Goal: Transaction & Acquisition: Book appointment/travel/reservation

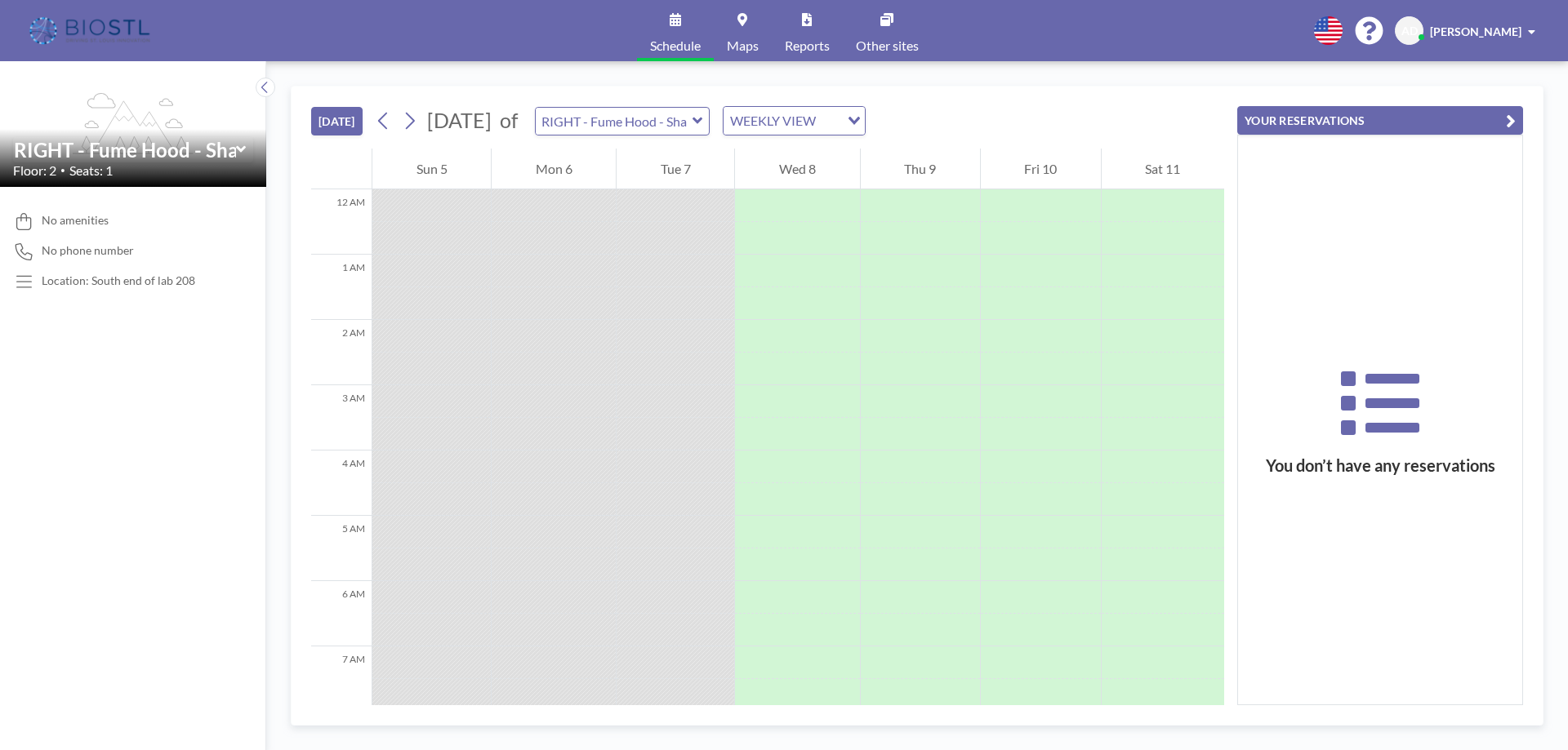
click at [840, 121] on div "WEEKLY VIEW" at bounding box center [782, 119] width 116 height 25
click at [871, 156] on li "DAILY VIEW" at bounding box center [856, 150] width 140 height 24
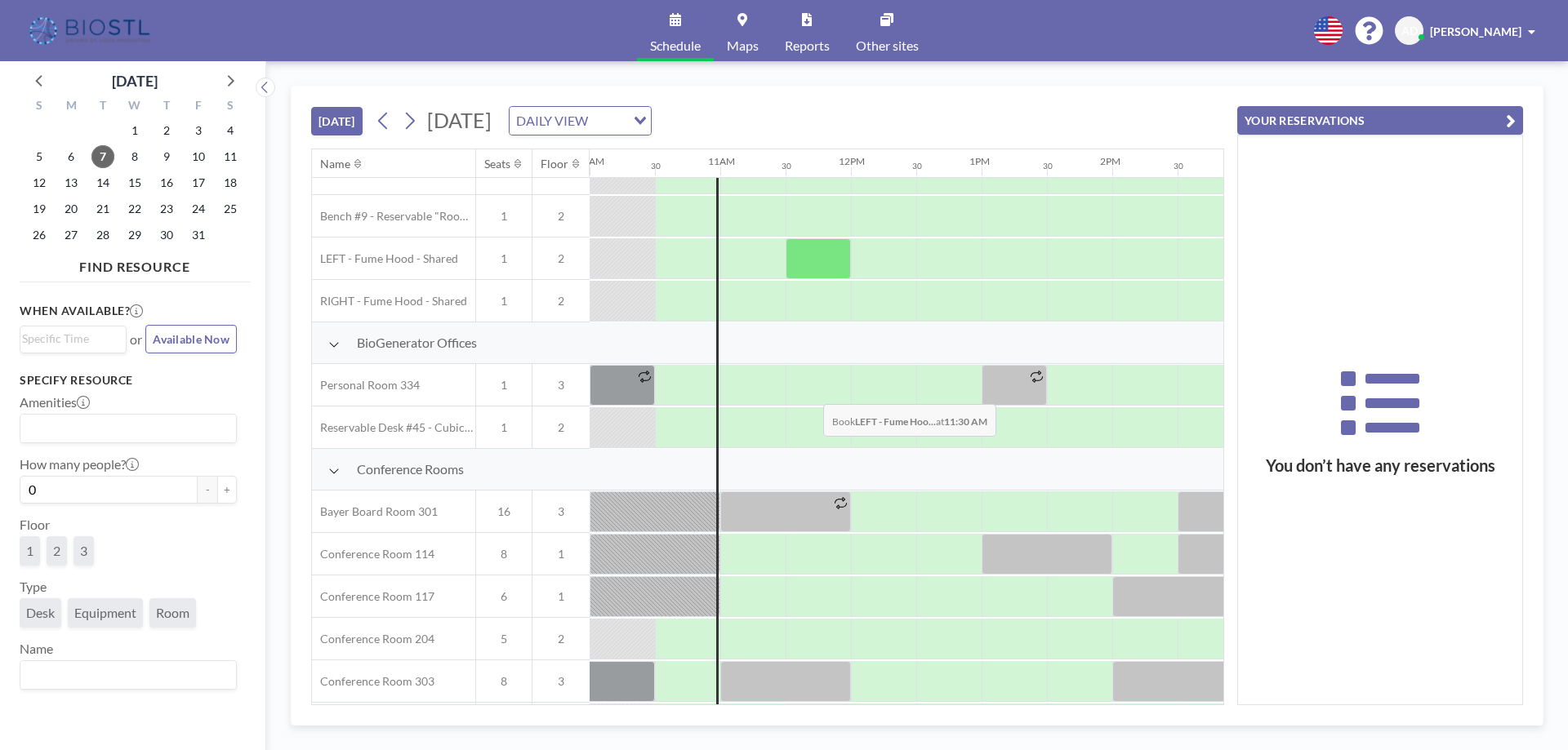
scroll to position [540, 1307]
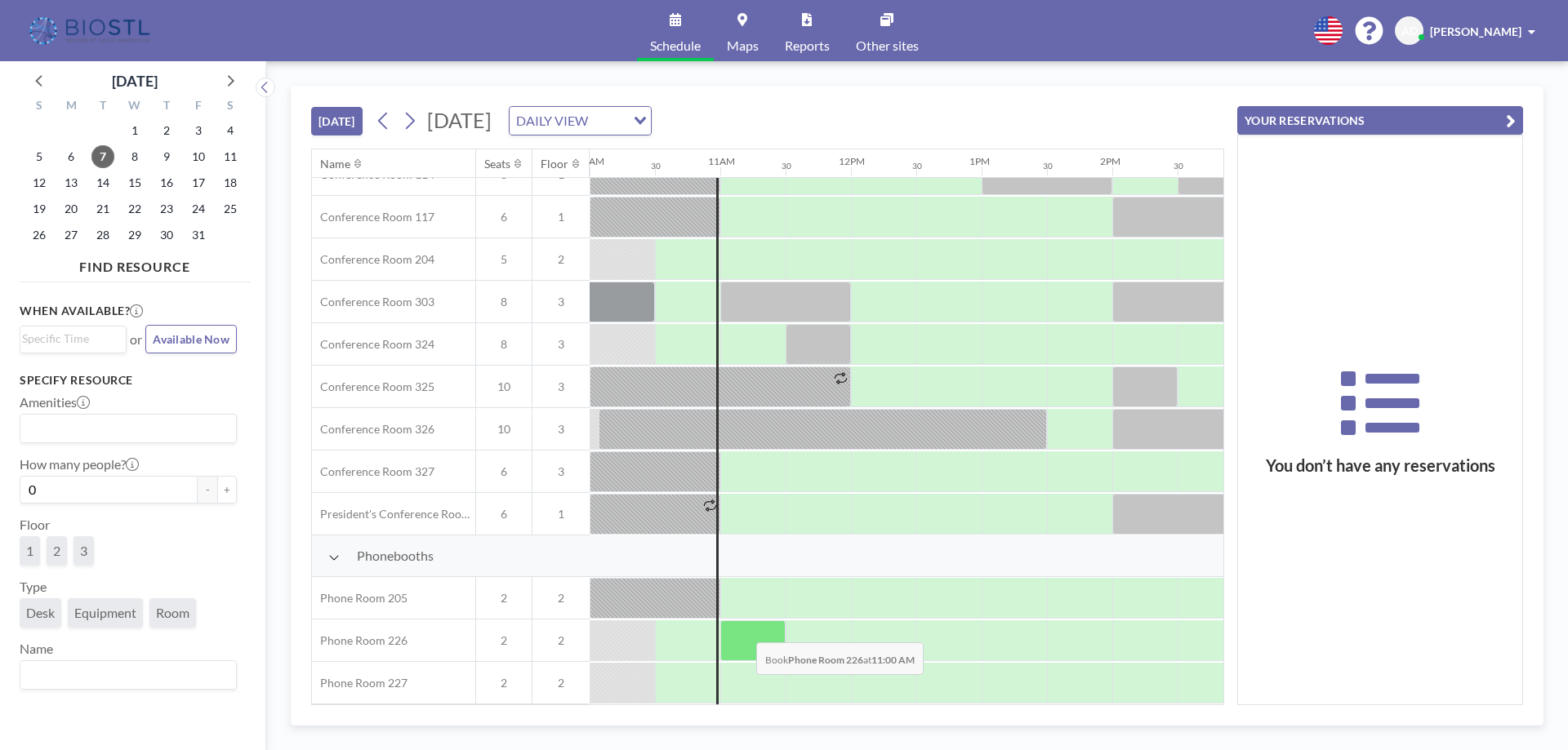
click at [744, 630] on div at bounding box center [753, 641] width 66 height 41
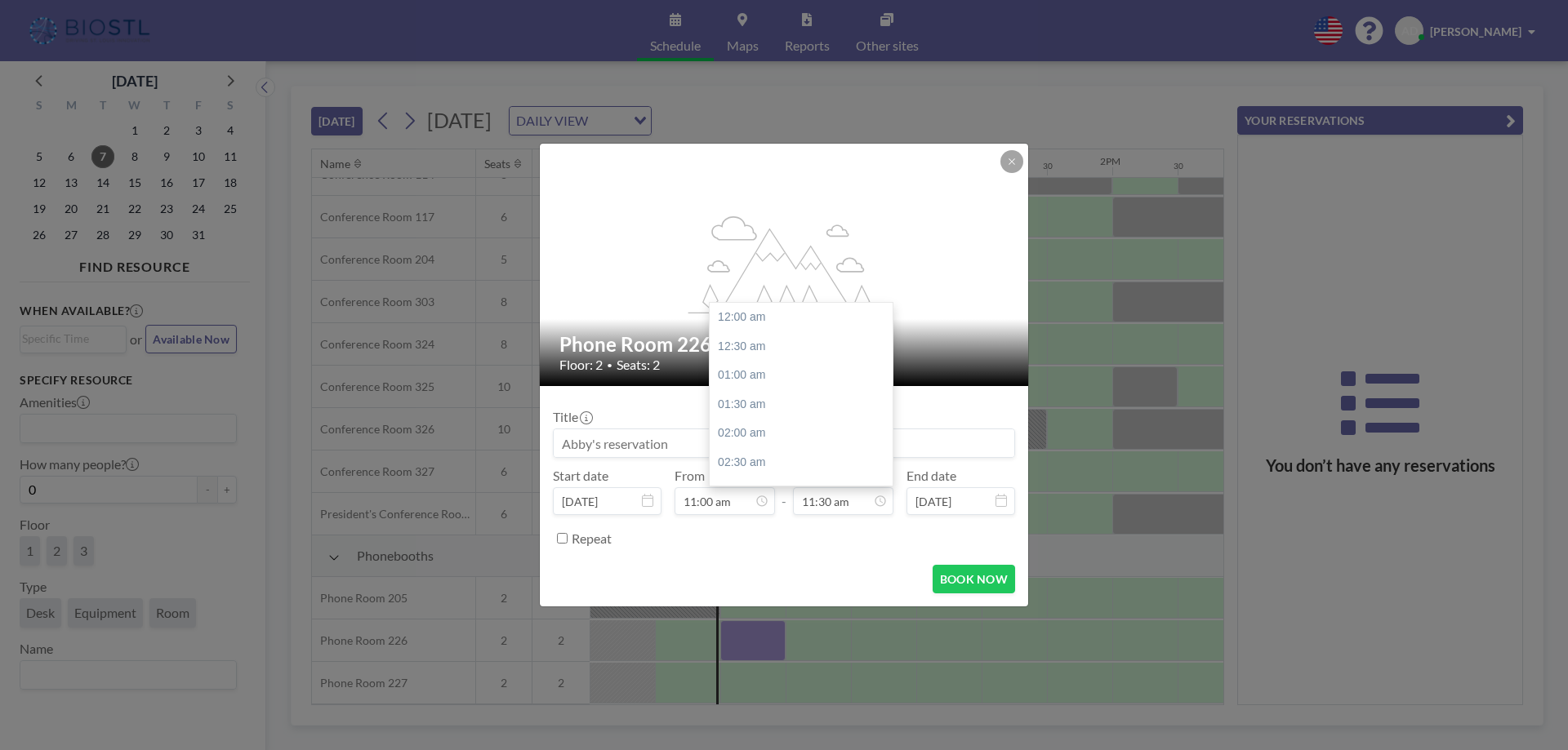
scroll to position [668, 0]
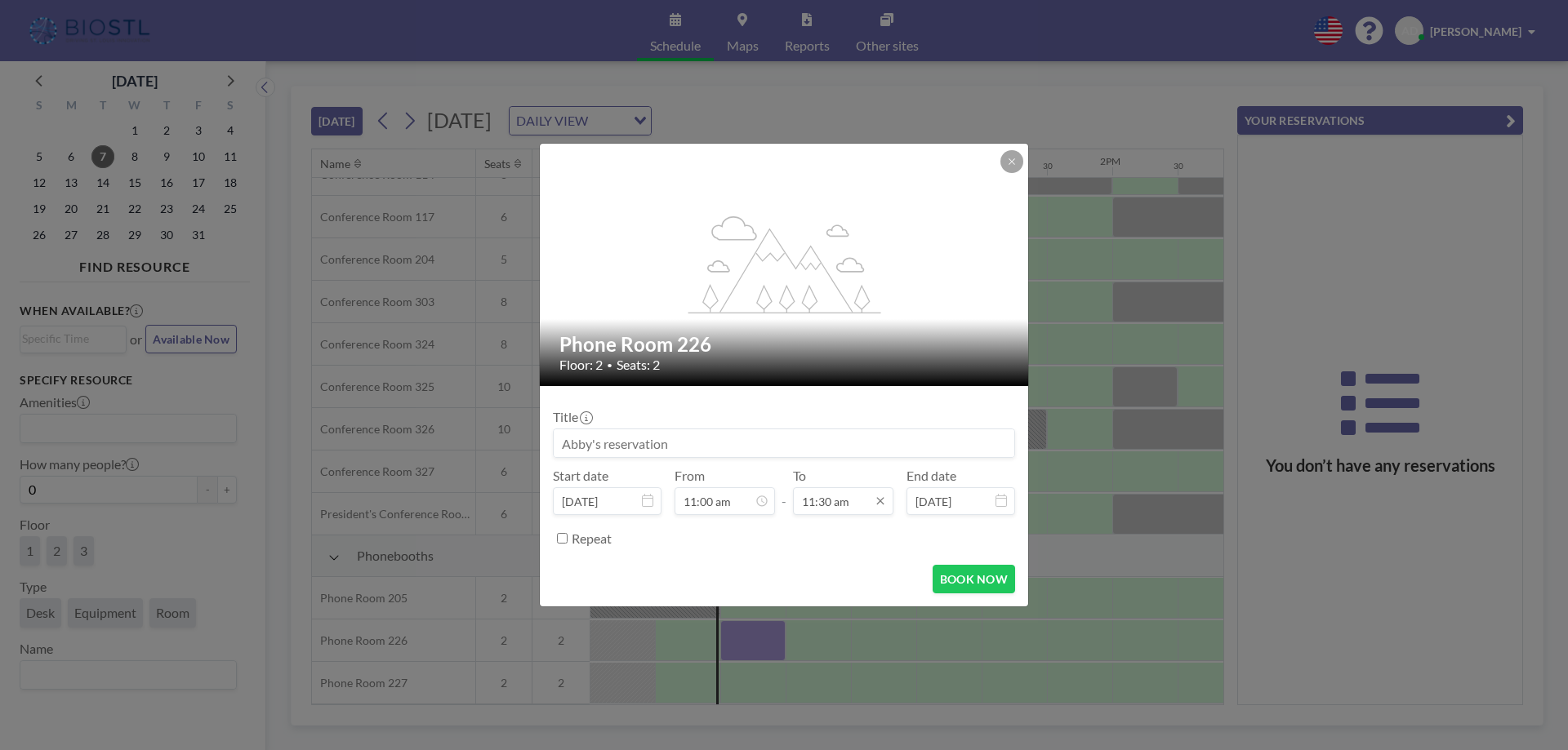
click at [830, 497] on input "11:30 am" at bounding box center [843, 501] width 100 height 28
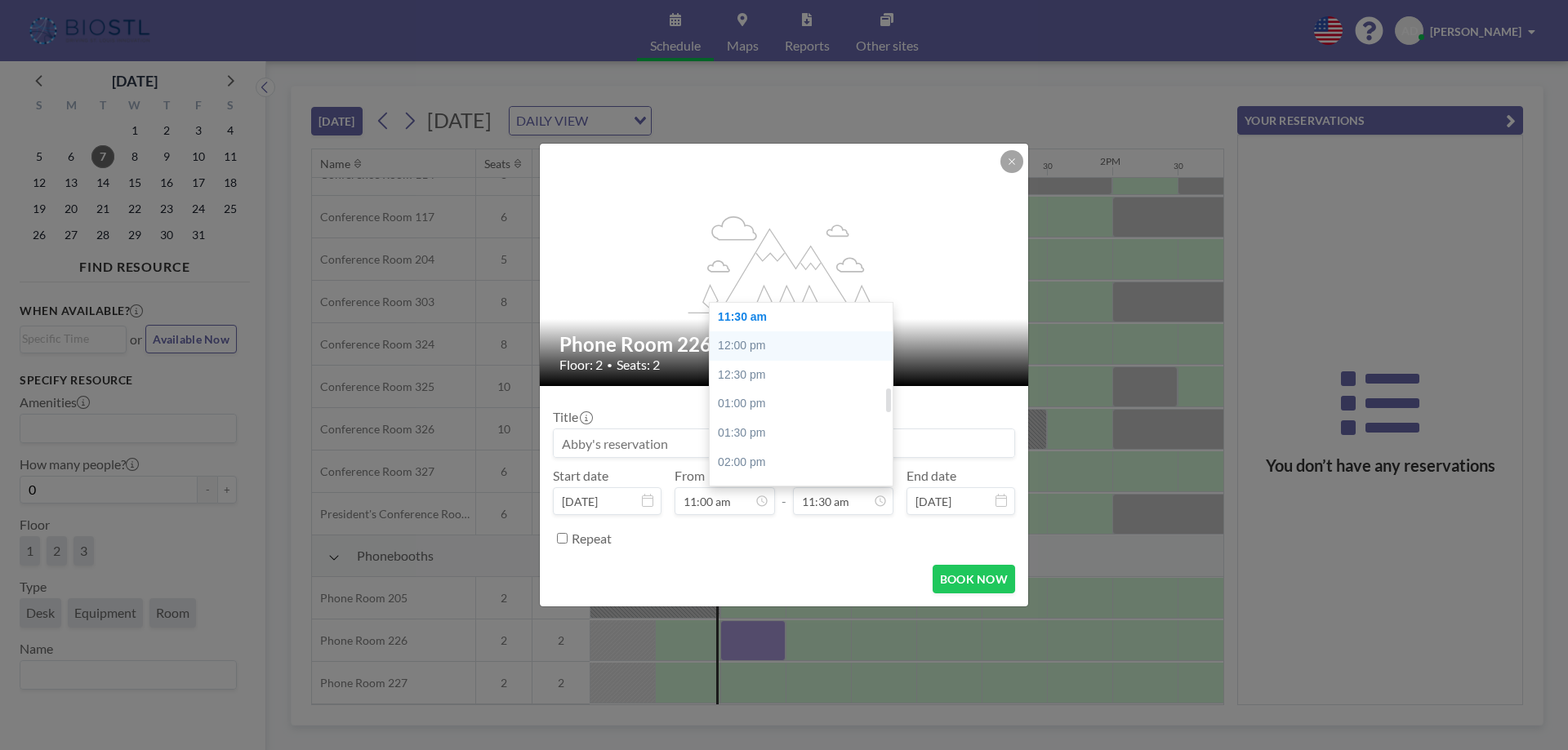
click at [758, 334] on div "12:00 pm" at bounding box center [805, 346] width 191 height 30
type input "12:00 pm"
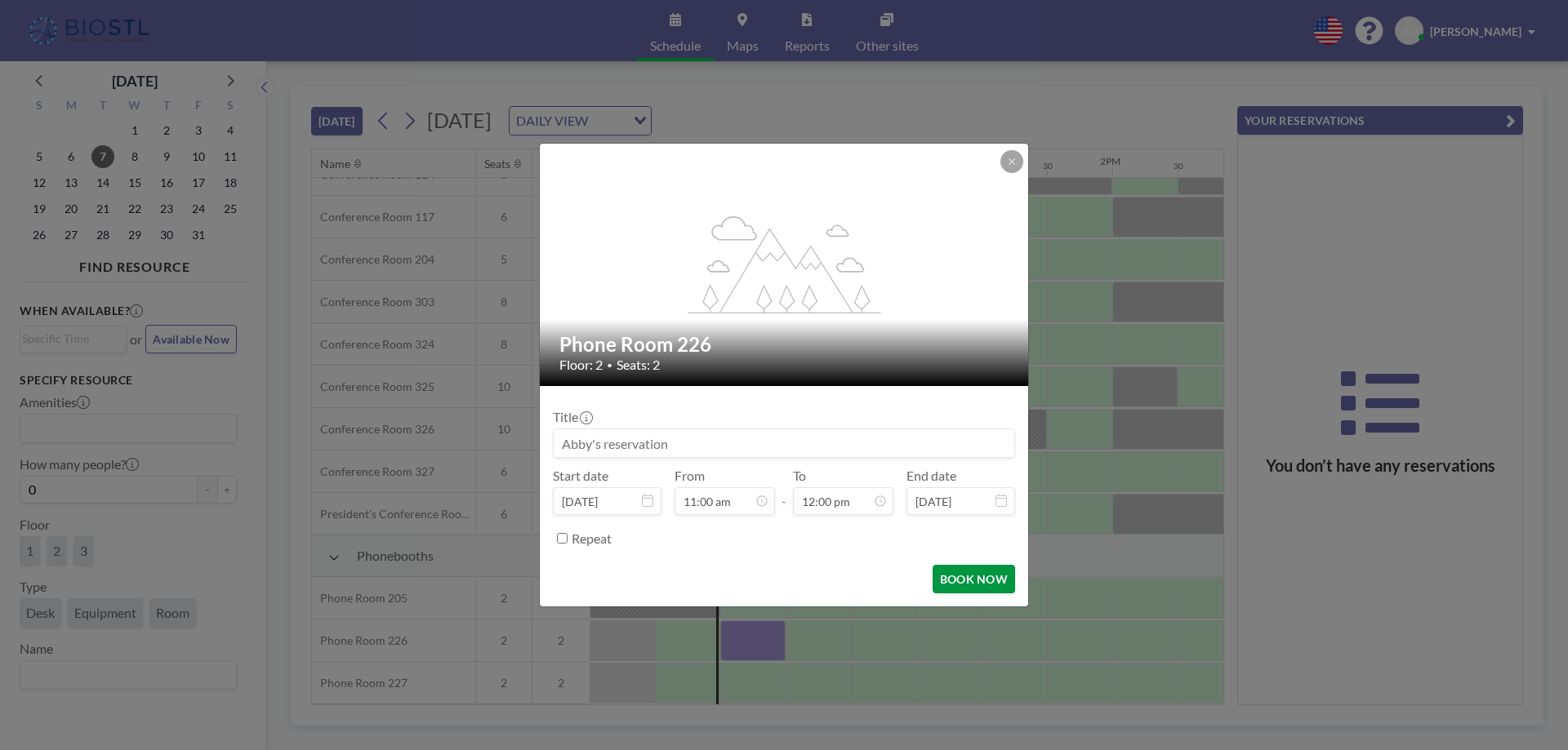
click at [978, 579] on button "BOOK NOW" at bounding box center [973, 579] width 83 height 29
